Goal: Transaction & Acquisition: Obtain resource

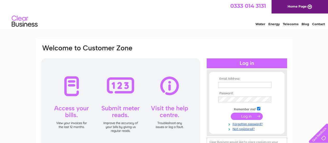
type input "joanne.tynan@scc.com"
drag, startPoint x: 0, startPoint y: 0, endPoint x: 244, endPoint y: 117, distance: 270.1
click at [244, 117] on input "submit" at bounding box center [247, 116] width 32 height 7
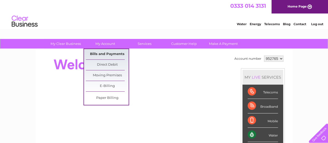
click at [106, 53] on link "Bills and Payments" at bounding box center [107, 54] width 43 height 10
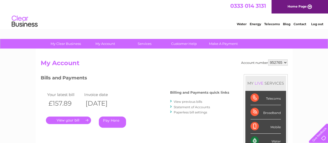
click at [181, 101] on link "View previous bills" at bounding box center [188, 102] width 29 height 4
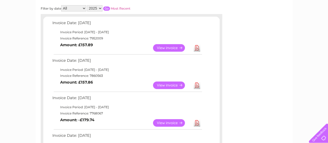
scroll to position [104, 0]
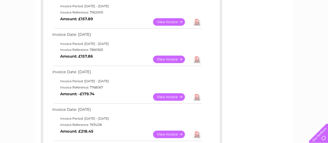
click at [196, 133] on link "Download" at bounding box center [197, 135] width 6 height 8
click at [173, 96] on link "View" at bounding box center [172, 97] width 38 height 8
click at [197, 98] on link "Download" at bounding box center [197, 97] width 6 height 8
click at [197, 60] on link "Download" at bounding box center [197, 60] width 6 height 8
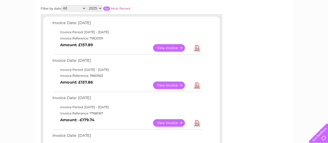
click at [197, 47] on link "Download" at bounding box center [197, 48] width 6 height 8
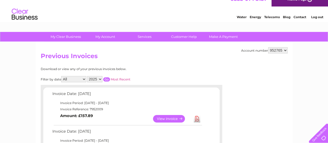
scroll to position [0, 0]
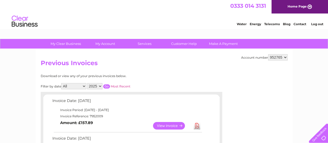
click at [319, 23] on link "Log out" at bounding box center [317, 24] width 12 height 4
